Goal: Use online tool/utility: Utilize a website feature to perform a specific function

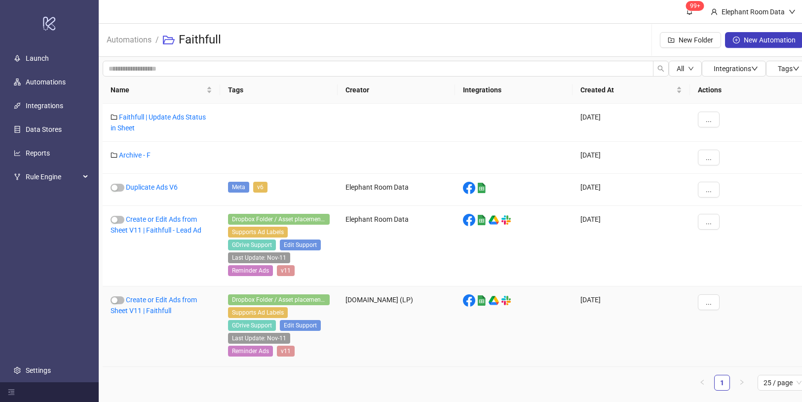
scroll to position [7, 0]
click at [184, 295] on link "Create or Edit Ads from Sheet V11 | Faithfull" at bounding box center [154, 304] width 86 height 19
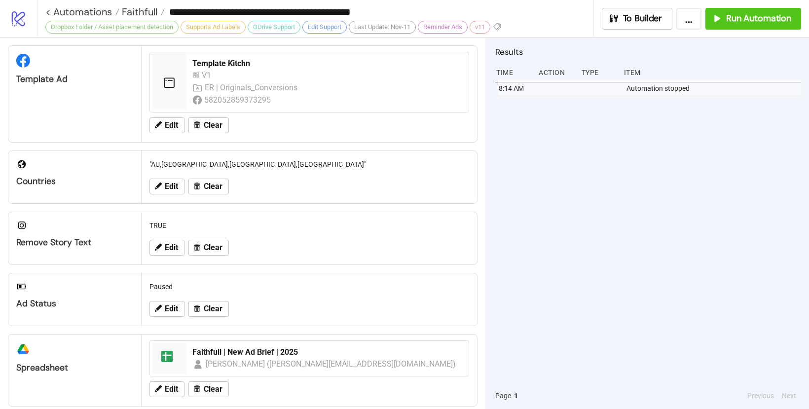
scroll to position [190, 0]
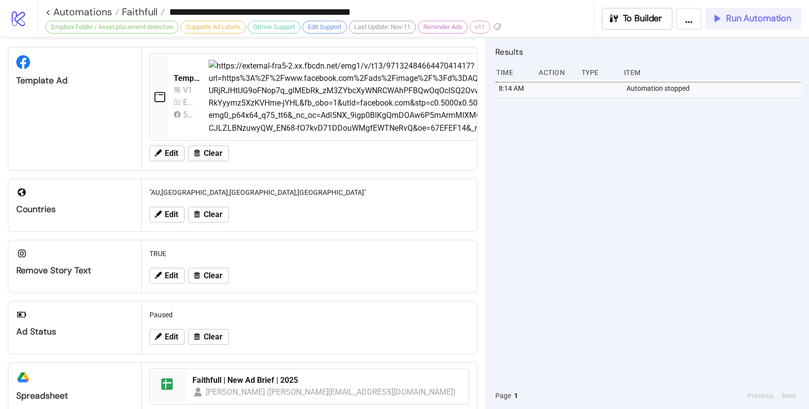
click at [739, 26] on button "Run Automation" at bounding box center [753, 19] width 96 height 22
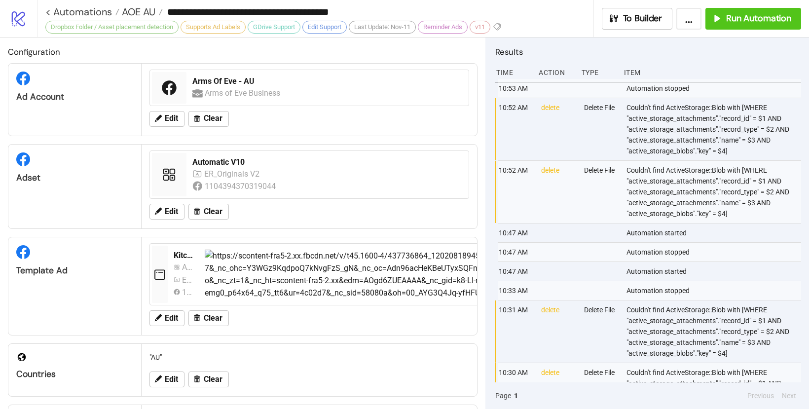
scroll to position [232, 0]
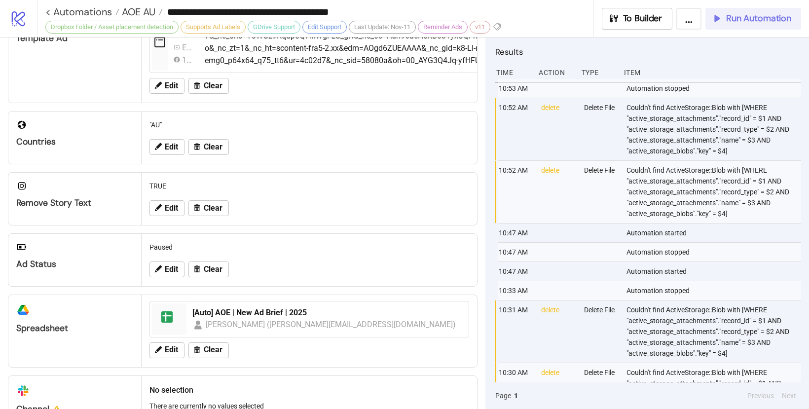
click at [722, 24] on button "Run Automation" at bounding box center [753, 19] width 96 height 22
